Goal: Register for event/course

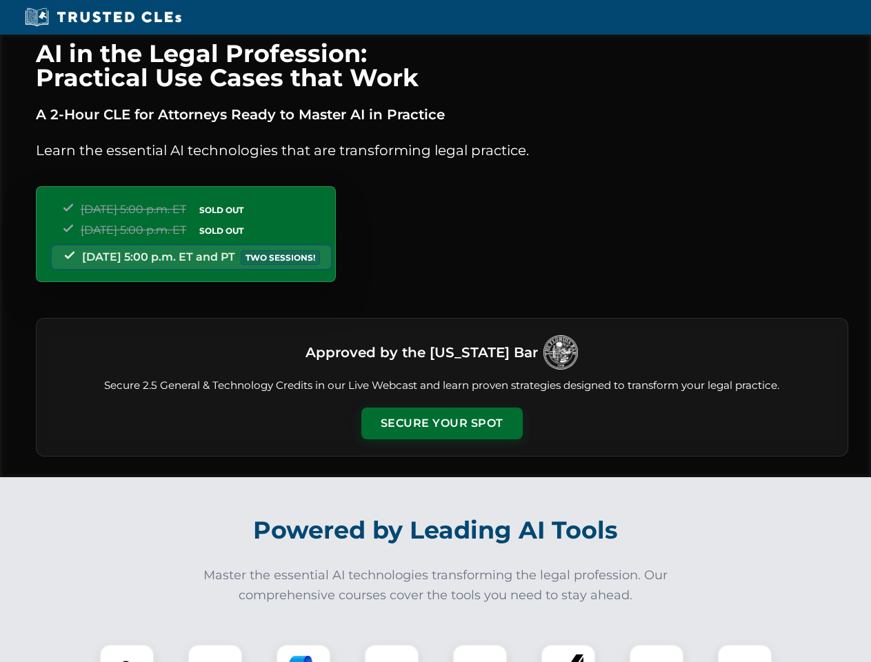
click at [441, 423] on button "Secure Your Spot" at bounding box center [441, 423] width 161 height 32
click at [127, 653] on img at bounding box center [127, 671] width 40 height 40
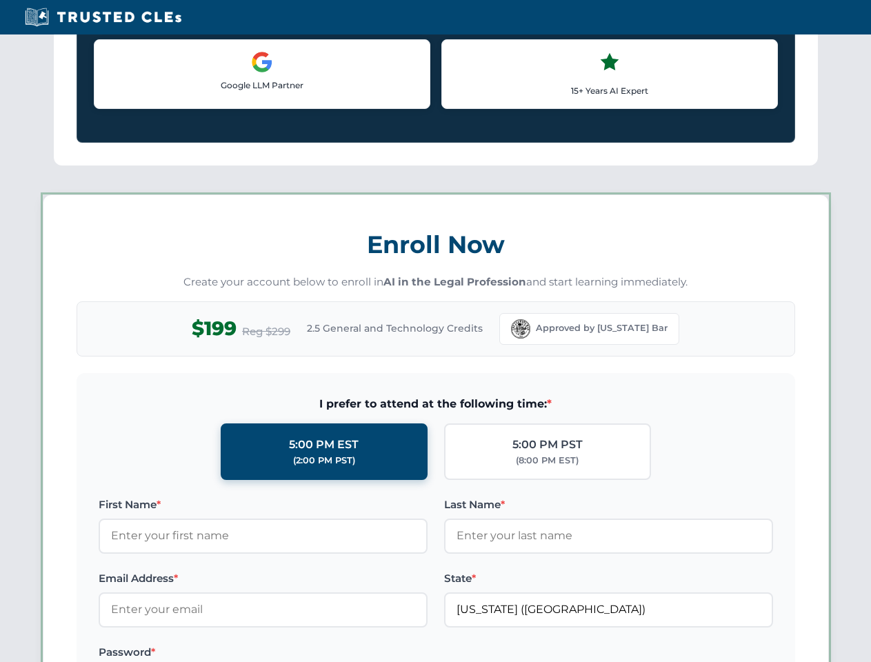
click at [303, 653] on label "Password *" at bounding box center [263, 652] width 329 height 17
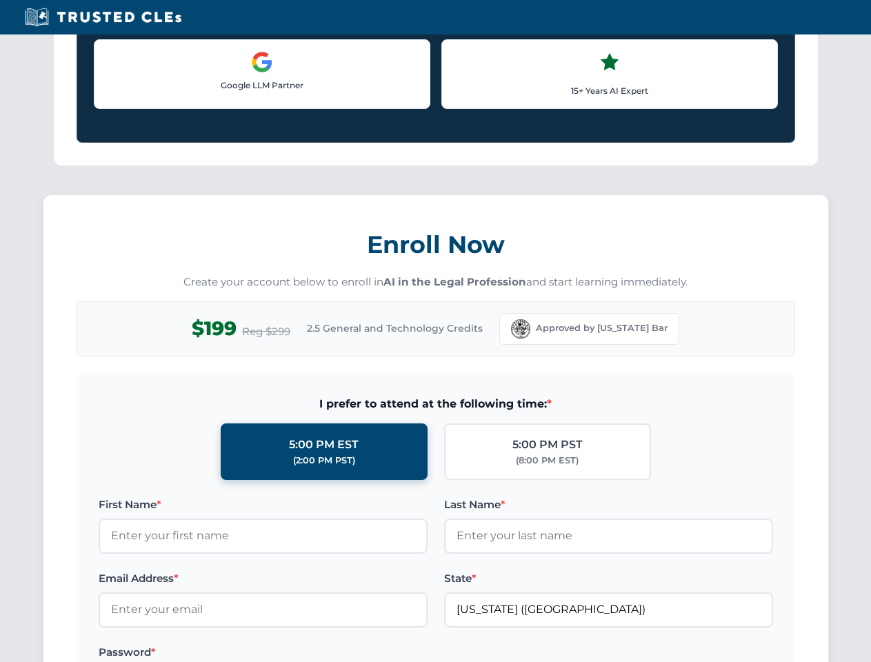
scroll to position [1353, 0]
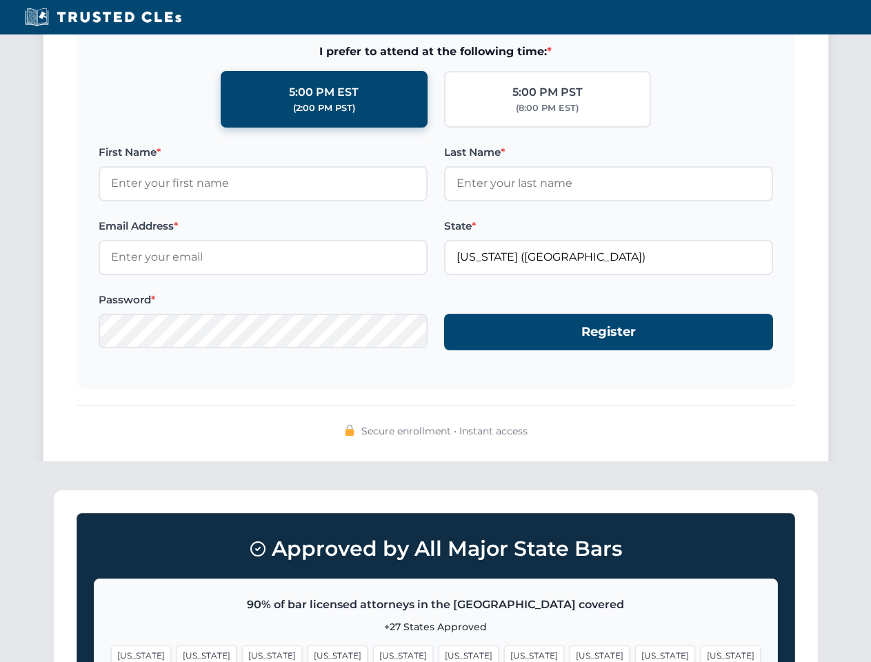
click at [635, 653] on span "[US_STATE]" at bounding box center [665, 655] width 60 height 20
